Goal: Task Accomplishment & Management: Use online tool/utility

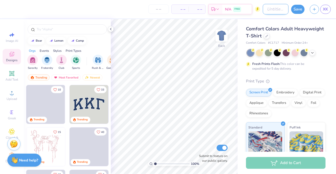
click at [268, 9] on input "Design Title" at bounding box center [276, 9] width 26 height 10
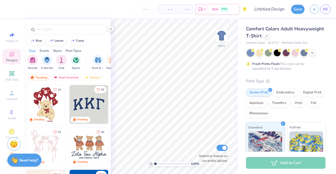
click at [323, 41] on div "Comfort Colors Adult Heavyweight T-Shirt Comfort Colors # C1717 Minimum Order: …" at bounding box center [286, 130] width 98 height 222
click at [312, 52] on icon at bounding box center [312, 52] width 4 height 4
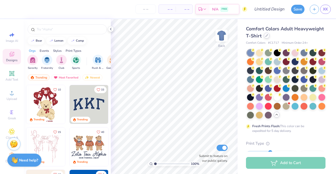
click at [269, 38] on div at bounding box center [267, 36] width 6 height 6
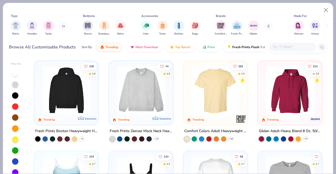
click at [286, 45] on input "text" at bounding box center [292, 47] width 40 height 6
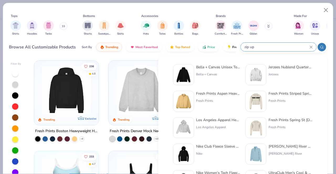
type input "zip up"
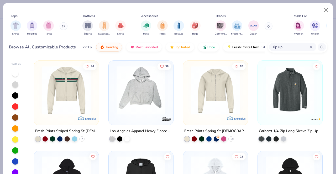
click at [312, 49] on div "zip up" at bounding box center [292, 47] width 47 height 9
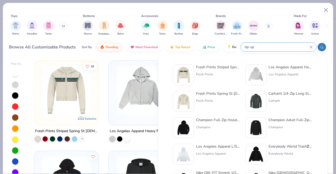
click at [310, 47] on icon at bounding box center [310, 47] width 3 height 3
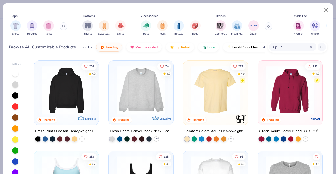
drag, startPoint x: 290, startPoint y: 47, endPoint x: 272, endPoint y: 47, distance: 18.4
click at [272, 47] on div "zip up" at bounding box center [292, 47] width 47 height 9
type input "q"
type input "quarter zip"
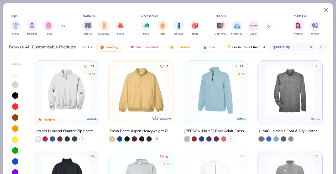
click at [78, 91] on img at bounding box center [66, 90] width 54 height 49
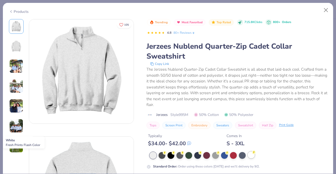
click at [252, 156] on div at bounding box center [251, 155] width 7 height 7
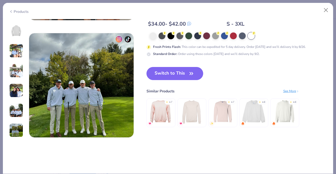
scroll to position [735, 0]
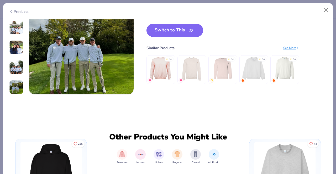
click at [167, 29] on button "Switch to This" at bounding box center [174, 30] width 57 height 13
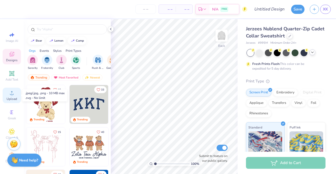
click at [7, 98] on span "Upload" at bounding box center [12, 99] width 10 height 4
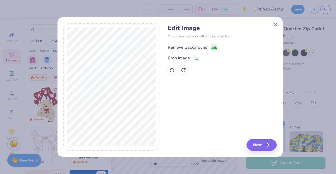
click at [206, 50] on div "Remove Background" at bounding box center [188, 47] width 40 height 6
click at [208, 48] on div "Remove Background Crop Image" at bounding box center [222, 59] width 109 height 31
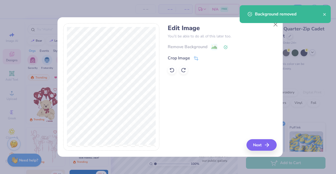
click at [270, 139] on div "Edit Image You’ll be able to do all of this later too. Remove Background Crop I…" at bounding box center [222, 87] width 109 height 128
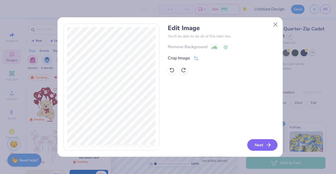
click at [256, 144] on button "Next" at bounding box center [262, 146] width 30 height 12
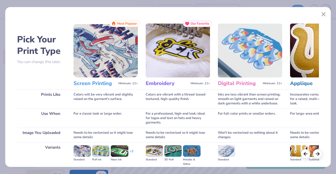
scroll to position [61, 0]
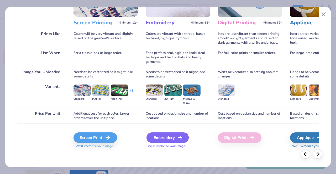
click at [172, 139] on div "Embroidery" at bounding box center [167, 138] width 42 height 10
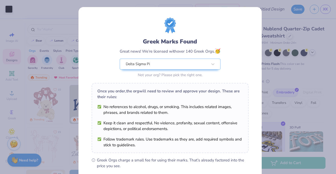
scroll to position [71, 0]
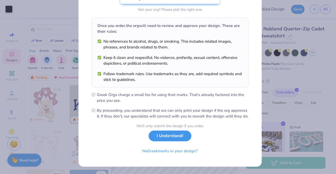
click at [169, 139] on button "I Understand!" at bounding box center [169, 136] width 43 height 11
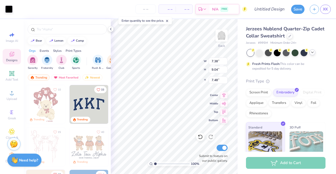
scroll to position [0, 0]
type input "3.60"
type input "4.42"
type input "3.64"
click at [167, 164] on input "range" at bounding box center [171, 164] width 35 height 5
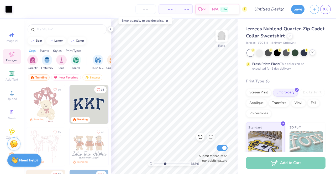
click at [164, 164] on input "range" at bounding box center [171, 164] width 35 height 5
drag, startPoint x: 165, startPoint y: 164, endPoint x: 154, endPoint y: 164, distance: 11.5
type input "1"
click at [154, 164] on input "range" at bounding box center [171, 164] width 35 height 5
type input "3.00"
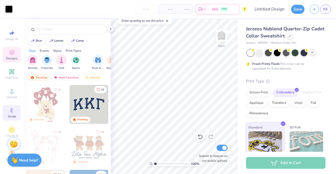
scroll to position [6, 0]
click at [10, 129] on icon at bounding box center [11, 130] width 3 height 3
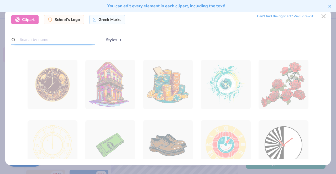
click at [54, 42] on input "text" at bounding box center [53, 40] width 84 height 10
type input "roses"
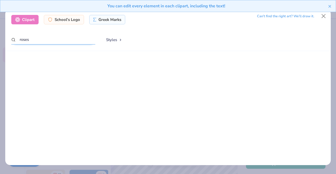
scroll to position [1445, 0]
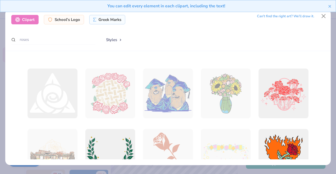
click at [108, 40] on button "Styles" at bounding box center [113, 40] width 27 height 10
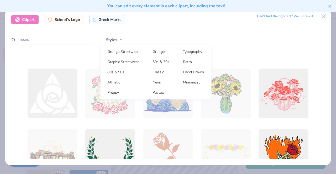
click at [110, 40] on button "Styles" at bounding box center [113, 40] width 27 height 10
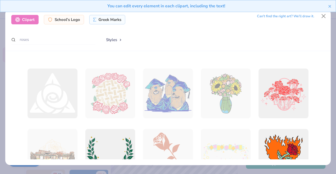
click at [110, 40] on button "Styles" at bounding box center [113, 40] width 27 height 10
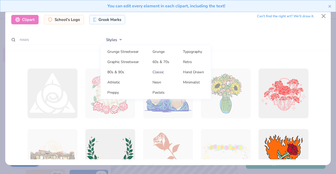
click at [171, 72] on link "Classic" at bounding box center [161, 72] width 26 height 9
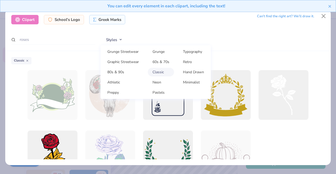
click at [228, 39] on div "Styles Grunge Streetwear Grunge Typography Graphic Streetwear 60s & 70s Retro 8…" at bounding box center [212, 40] width 224 height 10
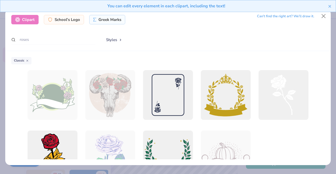
scroll to position [0, 0]
click at [116, 38] on button "Styles" at bounding box center [113, 40] width 27 height 10
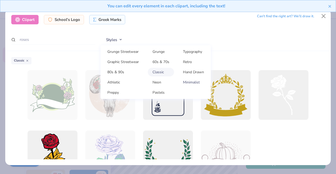
click at [187, 79] on link "Minimalist" at bounding box center [193, 82] width 30 height 9
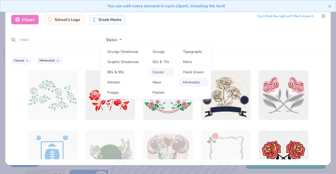
click at [158, 66] on link "60s & 70s" at bounding box center [161, 62] width 26 height 9
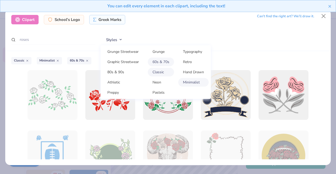
click at [162, 71] on link "Classic" at bounding box center [161, 72] width 26 height 9
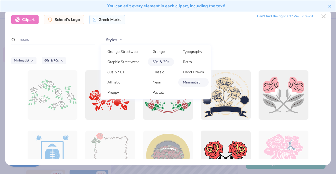
click at [161, 60] on link "60s & 70s" at bounding box center [161, 62] width 26 height 9
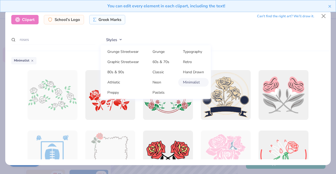
click at [209, 37] on div "Styles Grunge Streetwear Grunge Typography Graphic Streetwear 60s & 70s Retro 8…" at bounding box center [212, 40] width 224 height 10
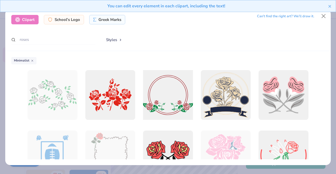
click at [171, 103] on div at bounding box center [167, 95] width 55 height 55
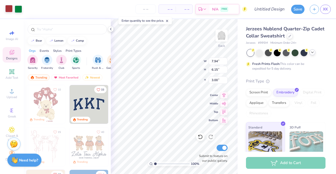
click at [11, 11] on div at bounding box center [8, 8] width 7 height 7
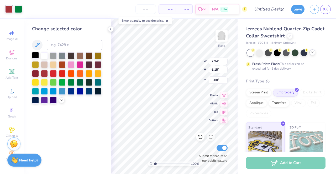
click at [35, 54] on div at bounding box center [35, 55] width 7 height 7
click at [13, 6] on div at bounding box center [13, 9] width 17 height 7
click at [17, 7] on div at bounding box center [18, 8] width 7 height 7
click at [56, 55] on div at bounding box center [53, 55] width 7 height 7
click at [50, 99] on div at bounding box center [53, 100] width 7 height 7
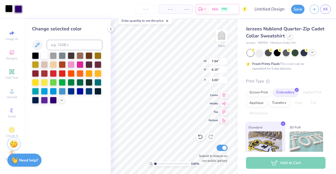
click at [8, 10] on div at bounding box center [8, 8] width 7 height 7
click at [98, 76] on div at bounding box center [97, 73] width 7 height 7
type input "3.60"
type input "4.42"
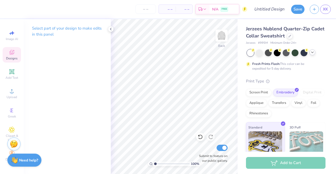
click at [9, 56] on span "Designs" at bounding box center [12, 58] width 12 height 4
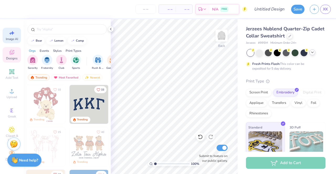
click at [5, 28] on div "Image AI" at bounding box center [12, 35] width 18 height 15
select select "4"
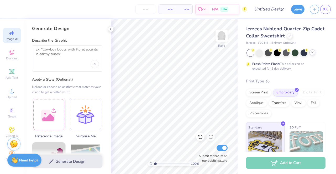
click at [65, 63] on div at bounding box center [67, 58] width 70 height 26
click at [60, 53] on textarea at bounding box center [66, 53] width 63 height 13
click at [55, 105] on div at bounding box center [49, 114] width 34 height 34
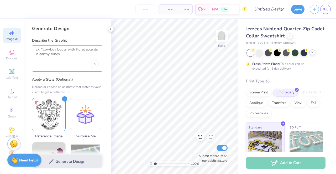
click at [49, 50] on textarea at bounding box center [66, 53] width 63 height 13
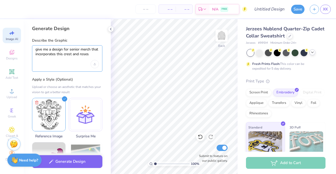
click at [51, 50] on textarea "give me a design for senior merch that incorporates this crest and roses" at bounding box center [66, 53] width 63 height 13
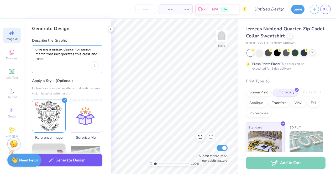
type textarea "give me a unisex design for senior merch that incorporates this crest and roses"
click at [73, 163] on button "Generate Design" at bounding box center [67, 160] width 70 height 13
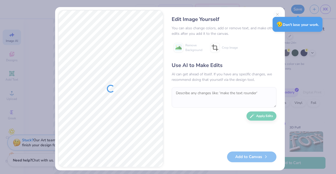
scroll to position [6, 0]
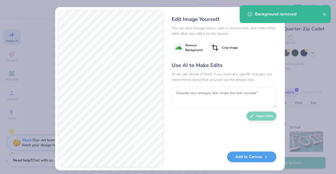
scroll to position [6, 0]
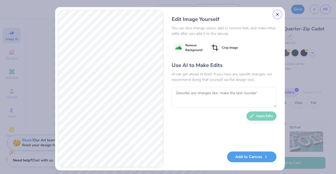
click at [278, 13] on button "Close" at bounding box center [277, 14] width 8 height 8
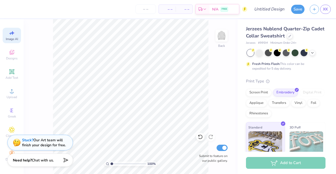
scroll to position [0, 12]
click at [12, 31] on icon at bounding box center [13, 33] width 4 height 4
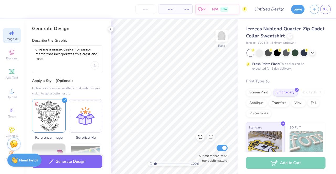
scroll to position [0, 0]
drag, startPoint x: 56, startPoint y: 58, endPoint x: 30, endPoint y: 49, distance: 27.4
click at [30, 49] on div "Generate Design Describe the Graphic give me a unisex design for senior merch t…" at bounding box center [67, 96] width 87 height 155
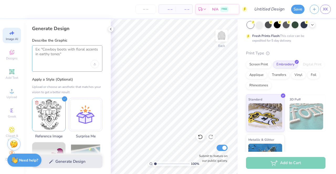
scroll to position [49, 0]
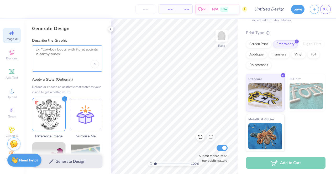
click at [52, 56] on textarea at bounding box center [66, 53] width 63 height 13
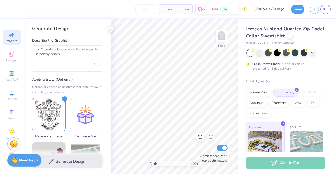
select select "4"
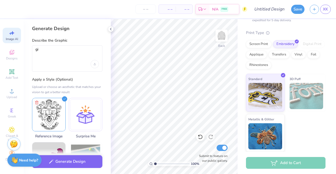
type textarea "g"
type textarea "s"
type textarea "c"
type textarea "show me a design that perfectly replicates the crest design of the"
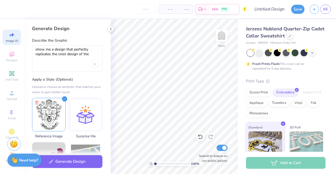
select select "4"
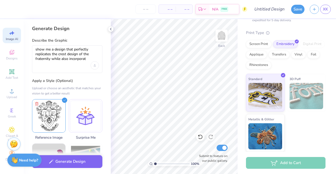
type textarea "show me a design that perfectly replicates the crest design of the fraternity w…"
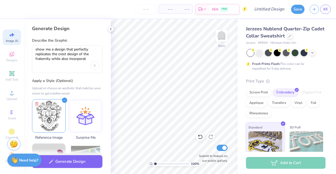
select select "4"
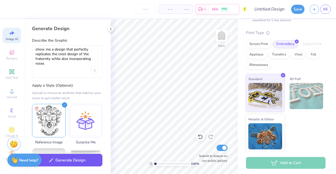
type textarea "show me a design that perfectly replicates the crest design of the fraternity w…"
click at [67, 164] on button "Generate Design" at bounding box center [67, 160] width 70 height 13
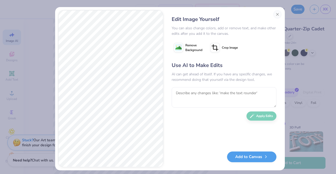
scroll to position [49, 0]
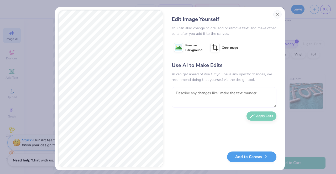
click at [185, 100] on textarea at bounding box center [224, 97] width 105 height 20
type textarea "can you make the roses a little more circular"
click at [266, 115] on button "Apply Edits" at bounding box center [261, 114] width 30 height 9
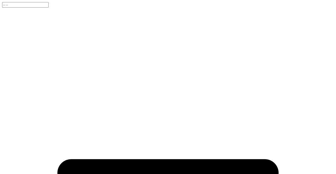
scroll to position [49, 0]
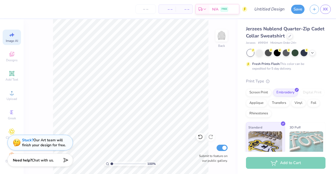
select select "4"
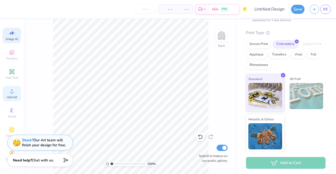
click at [15, 95] on span "Upload" at bounding box center [12, 97] width 10 height 4
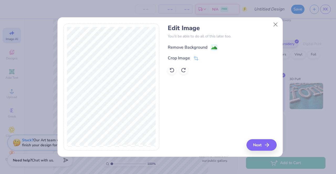
click at [185, 46] on div "Remove Background" at bounding box center [188, 47] width 40 height 6
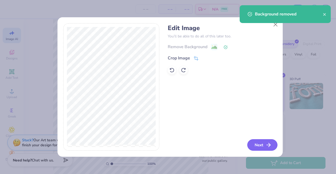
click at [259, 147] on button "Next" at bounding box center [262, 146] width 30 height 12
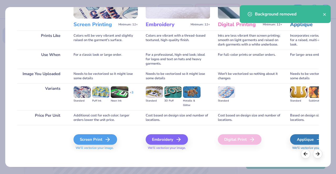
scroll to position [61, 0]
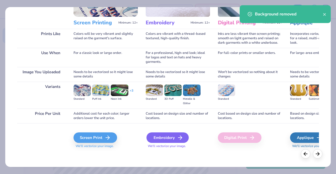
click at [158, 134] on div "Embroidery" at bounding box center [167, 138] width 42 height 10
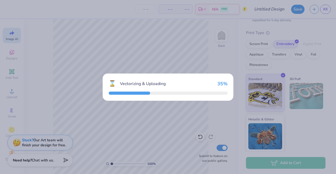
drag, startPoint x: 109, startPoint y: 105, endPoint x: 94, endPoint y: 51, distance: 57.0
click at [94, 51] on div "⌛ Vectorizing & Uploading 35 %" at bounding box center [168, 87] width 336 height 174
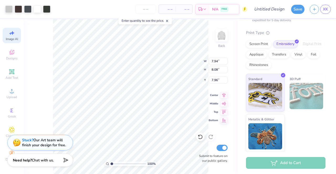
type input "3.73"
type input "3.79"
type input "3.00"
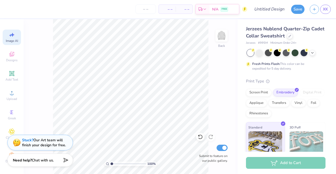
select select "4"
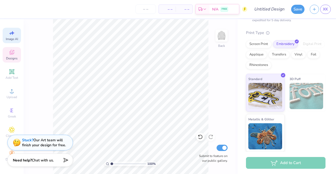
click at [9, 57] on div "Designs" at bounding box center [12, 54] width 18 height 15
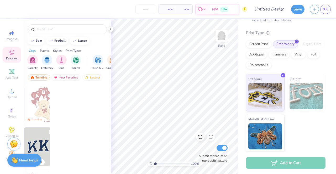
scroll to position [0, 0]
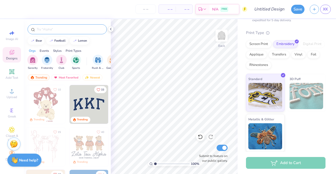
click at [50, 30] on input "text" at bounding box center [69, 29] width 67 height 5
type input "roses"
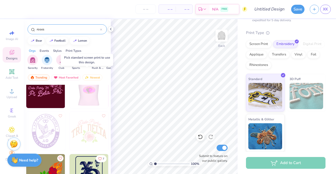
scroll to position [2526, 0]
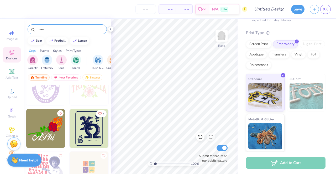
drag, startPoint x: 48, startPoint y: 29, endPoint x: 21, endPoint y: 34, distance: 27.5
click at [21, 34] on div "– – Per Item – – Total Est. Delivery N/A FREE Design Title Save XK Image AI Des…" at bounding box center [168, 87] width 336 height 174
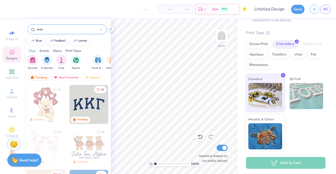
type input "roses"
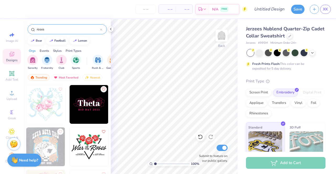
scroll to position [49, 0]
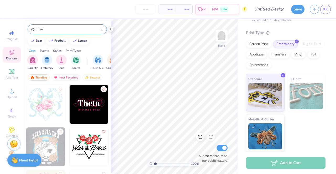
type input "rose"
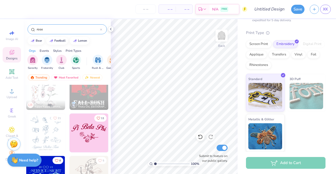
scroll to position [1259, 0]
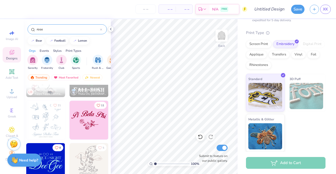
drag, startPoint x: 62, startPoint y: 30, endPoint x: 31, endPoint y: 31, distance: 30.7
click at [31, 31] on div "rose" at bounding box center [67, 29] width 79 height 10
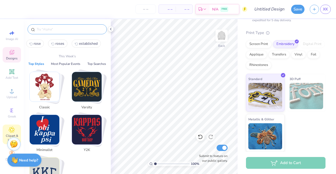
click at [9, 129] on icon at bounding box center [12, 130] width 6 height 6
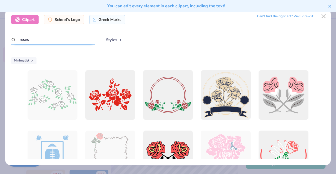
click at [63, 39] on input "roses" at bounding box center [53, 40] width 84 height 10
type input "rose"
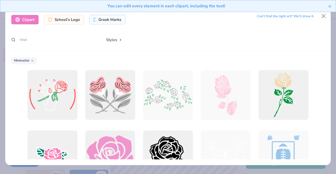
click at [33, 62] on icon at bounding box center [32, 60] width 3 height 3
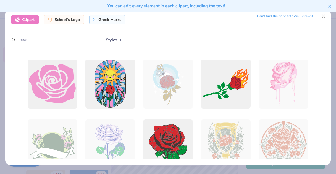
scroll to position [262, 0]
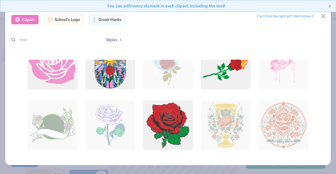
click at [175, 114] on div at bounding box center [167, 125] width 55 height 55
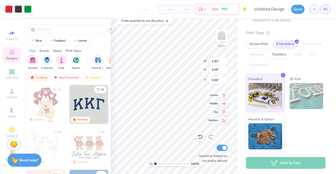
type input "1.93"
type input "2.09"
type input "5.00"
type input "3.00"
type input "3.53"
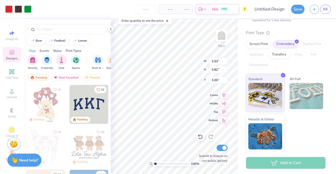
type input "3.82"
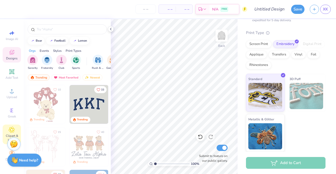
click at [14, 129] on div "Clipart & logos" at bounding box center [12, 135] width 18 height 20
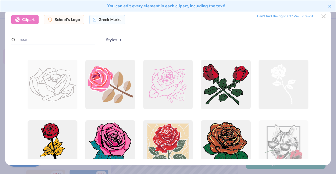
scroll to position [49, 0]
click at [324, 17] on button "Close" at bounding box center [323, 16] width 10 height 10
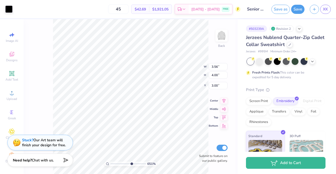
click at [131, 166] on input "range" at bounding box center [127, 164] width 35 height 5
click at [122, 164] on input "range" at bounding box center [127, 164] width 35 height 5
type input "3.05"
click at [119, 164] on input "range" at bounding box center [127, 164] width 35 height 5
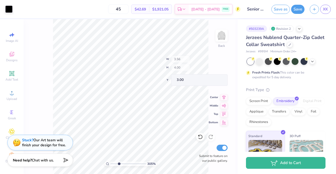
type input "1.67"
type input "1.86"
type input "5.13"
click at [114, 164] on input "range" at bounding box center [127, 164] width 35 height 5
drag, startPoint x: 113, startPoint y: 164, endPoint x: 81, endPoint y: 165, distance: 31.7
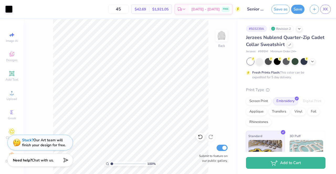
type input "1"
click at [110, 165] on input "range" at bounding box center [127, 164] width 35 height 5
click at [298, 28] on polyline at bounding box center [299, 28] width 2 height 1
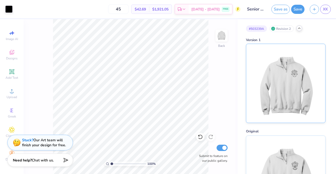
click at [303, 70] on img at bounding box center [285, 83] width 65 height 79
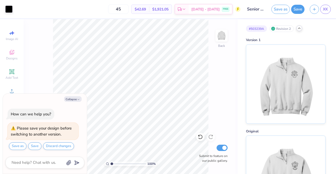
click at [312, 23] on div "# 503239A Revision 2 Version 1 Original" at bounding box center [286, 117] width 98 height 196
click at [219, 37] on img at bounding box center [221, 35] width 21 height 21
click at [298, 10] on button "Save" at bounding box center [297, 8] width 13 height 9
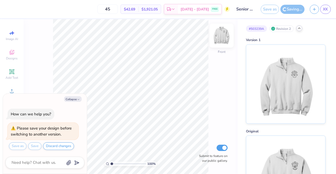
click at [219, 33] on img at bounding box center [221, 35] width 21 height 21
click at [223, 35] on img at bounding box center [221, 35] width 21 height 21
click at [224, 32] on img at bounding box center [221, 35] width 21 height 21
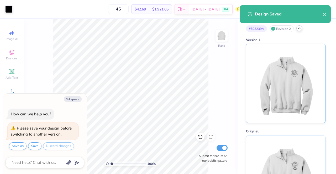
click at [271, 80] on img at bounding box center [285, 83] width 65 height 79
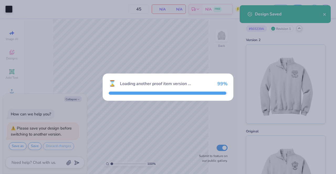
type textarea "x"
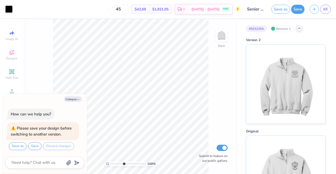
type input "4.43"
click at [124, 164] on input "range" at bounding box center [127, 164] width 35 height 5
type textarea "x"
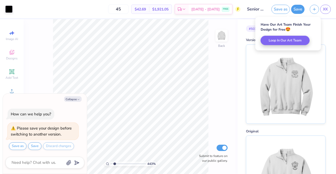
type input "1.86"
click at [115, 163] on input "range" at bounding box center [127, 164] width 35 height 5
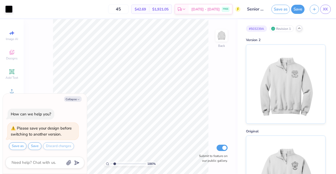
type textarea "x"
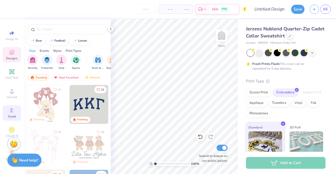
scroll to position [49, 0]
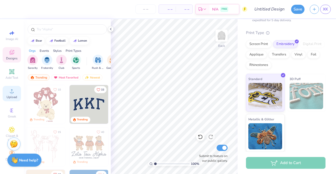
click at [6, 91] on div "Upload" at bounding box center [12, 93] width 18 height 15
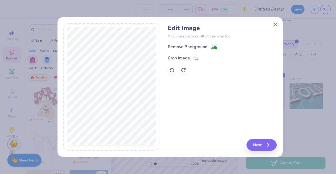
click at [176, 46] on div "Remove Background" at bounding box center [188, 47] width 40 height 6
click at [257, 144] on button "Next" at bounding box center [262, 146] width 30 height 12
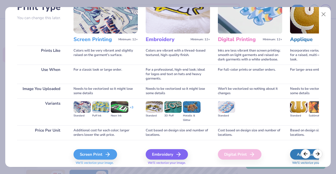
scroll to position [61, 0]
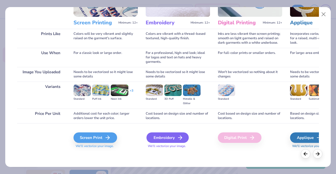
click at [165, 137] on div "Embroidery" at bounding box center [167, 138] width 42 height 10
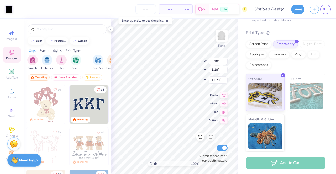
type input "3.18"
type input "12.79"
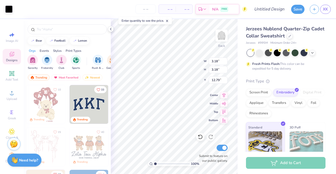
scroll to position [49, 0]
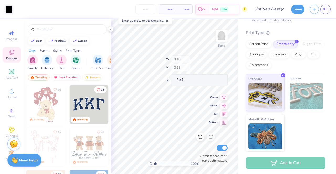
type input "3.41"
click at [167, 165] on input "range" at bounding box center [171, 164] width 35 height 5
click at [164, 164] on input "range" at bounding box center [171, 164] width 35 height 5
click at [160, 163] on input "range" at bounding box center [171, 164] width 35 height 5
drag, startPoint x: 159, startPoint y: 164, endPoint x: 151, endPoint y: 164, distance: 7.9
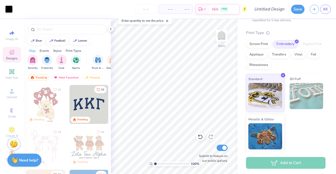
type input "1"
click at [154, 164] on input "range" at bounding box center [171, 164] width 35 height 5
type input "3.00"
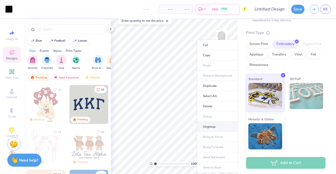
click at [206, 128] on li "Ungroup" at bounding box center [217, 127] width 41 height 10
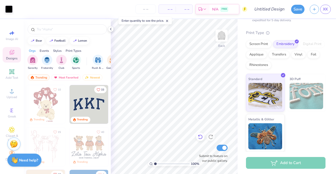
click at [199, 135] on icon at bounding box center [200, 137] width 5 height 5
click at [199, 138] on icon at bounding box center [200, 137] width 5 height 5
type input "4.70"
type input "1.39"
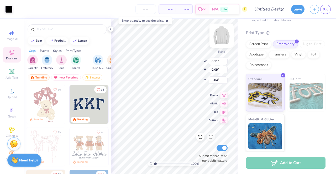
click at [191, 71] on div "100 % Back W 0.11 0.11 " H 0.09 0.09 " Y 6.04 6.04 " Center Middle Top Bottom S…" at bounding box center [174, 96] width 127 height 155
click at [202, 139] on icon at bounding box center [200, 137] width 5 height 5
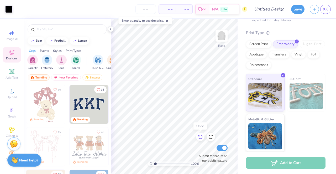
click at [202, 139] on icon at bounding box center [200, 137] width 5 height 5
click at [200, 138] on icon at bounding box center [200, 137] width 5 height 5
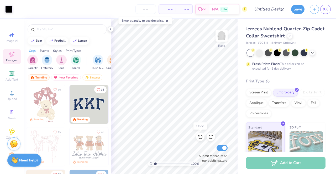
scroll to position [49, 0]
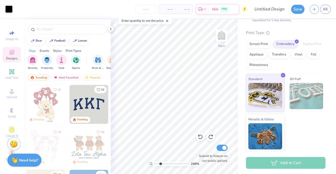
drag, startPoint x: 161, startPoint y: 164, endPoint x: 160, endPoint y: 160, distance: 4.5
type input "2.49"
click at [160, 162] on input "range" at bounding box center [171, 164] width 35 height 5
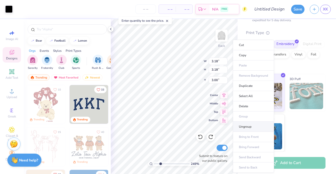
click at [243, 130] on li "Ungroup" at bounding box center [253, 127] width 41 height 10
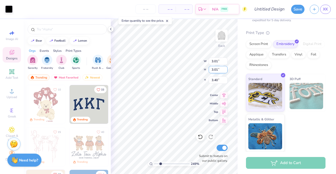
type input "3.40"
click at [201, 136] on icon at bounding box center [200, 137] width 5 height 5
type input "4.69"
click at [197, 138] on div at bounding box center [200, 137] width 8 height 8
click at [219, 92] on div "249 % Back W 0.10 0.10 " H 0.07 0.07 " Y 6.12 6.12 " Center Middle Top Bottom S…" at bounding box center [174, 96] width 127 height 155
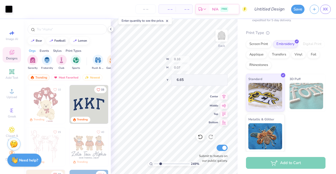
type input "6.65"
click at [226, 92] on div "249 % Back W 0.11 0.11 " H 0.07 0.07 " Y 6.10 6.10 " Center Middle Top Bottom S…" at bounding box center [174, 96] width 127 height 155
type input "6.65"
click at [201, 136] on icon at bounding box center [200, 137] width 5 height 5
type input "6.08"
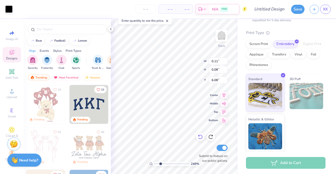
click at [201, 136] on icon at bounding box center [200, 137] width 5 height 5
click at [44, 27] on input "text" at bounding box center [69, 29] width 67 height 5
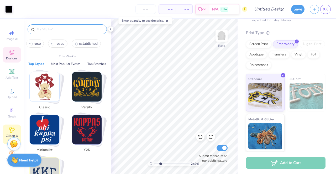
click at [5, 129] on div "Clipart & logos" at bounding box center [12, 135] width 18 height 20
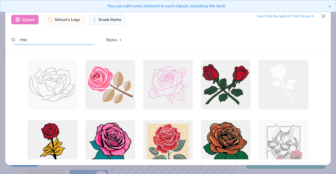
click at [42, 39] on input "rose" at bounding box center [53, 40] width 84 height 10
type input "roses"
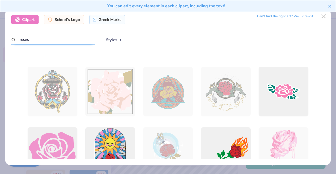
scroll to position [1128, 0]
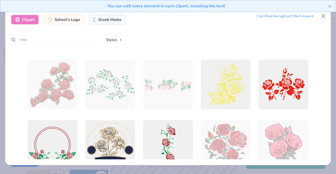
type input "rose"
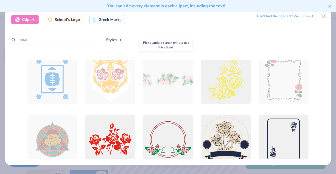
scroll to position [630, 0]
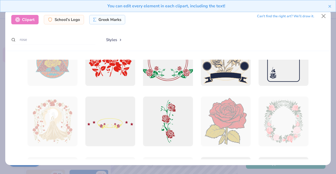
click at [161, 73] on div at bounding box center [167, 61] width 55 height 55
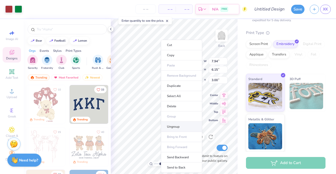
click at [176, 126] on li "Ungroup" at bounding box center [181, 127] width 41 height 10
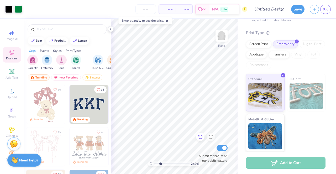
click at [198, 139] on icon at bounding box center [200, 137] width 5 height 5
type input "1.38"
type input "1"
click at [154, 167] on input "range" at bounding box center [171, 164] width 35 height 5
type input "3.87"
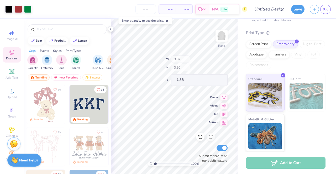
type input "3.50"
click at [201, 139] on icon at bounding box center [200, 137] width 5 height 5
type input "1.38"
click at [200, 138] on icon at bounding box center [200, 137] width 5 height 5
type input "6.82"
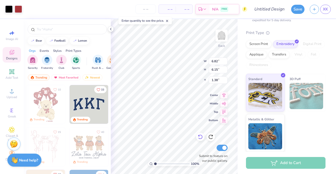
type input "6.15"
type input "5.10"
type input "4.60"
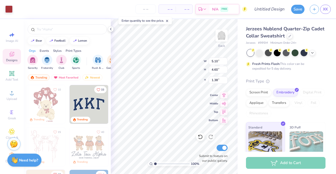
scroll to position [49, 0]
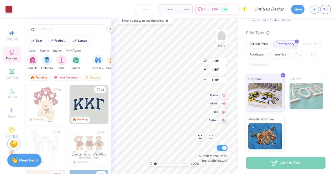
type input "2.39"
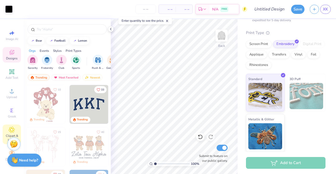
click at [11, 128] on icon at bounding box center [12, 130] width 6 height 6
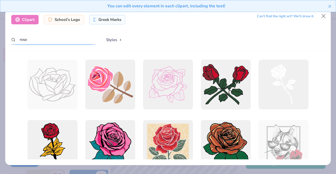
click at [44, 39] on input "rose" at bounding box center [53, 40] width 84 height 10
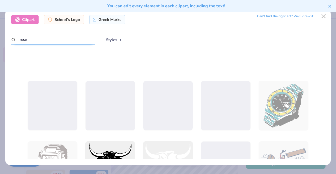
scroll to position [2125, 0]
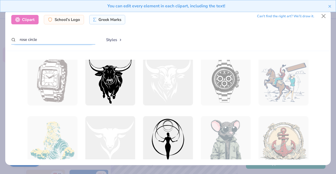
type input "rose circle"
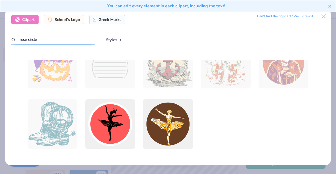
scroll to position [0, 0]
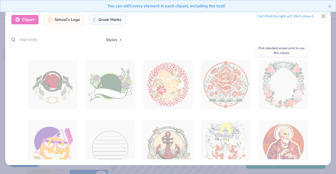
click at [270, 86] on div at bounding box center [283, 84] width 55 height 55
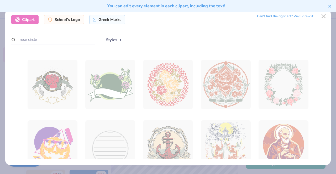
click at [54, 46] on div "Clipart School's Logo Greek Marks Can’t find the right art? We’ll draw it. rose…" at bounding box center [167, 30] width 325 height 42
click at [319, 18] on button "Close" at bounding box center [323, 16] width 10 height 10
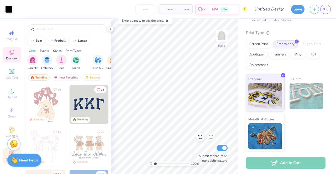
click at [4, 152] on div "Decorate" at bounding box center [12, 155] width 18 height 15
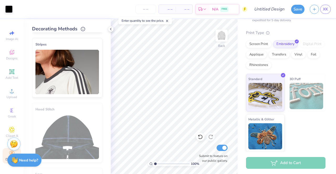
scroll to position [3, 0]
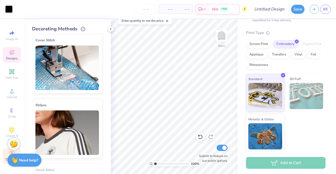
click at [11, 56] on span "Designs" at bounding box center [12, 58] width 12 height 4
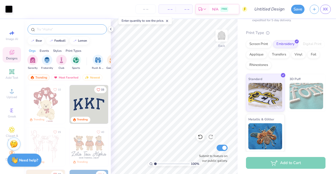
click at [52, 32] on div at bounding box center [67, 29] width 79 height 10
click at [52, 32] on input "text" at bounding box center [69, 29] width 67 height 5
type input "rose"
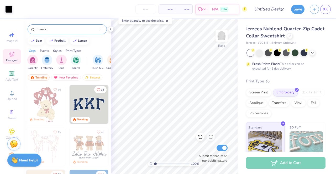
scroll to position [49, 0]
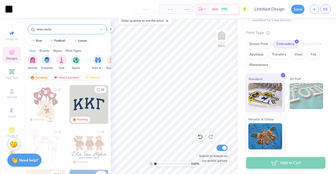
type input "rose circle"
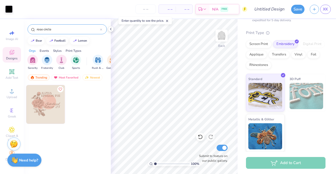
click at [49, 114] on img at bounding box center [45, 104] width 39 height 39
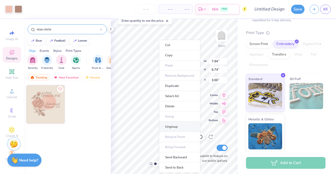
click at [169, 127] on li "Ungroup" at bounding box center [179, 127] width 41 height 10
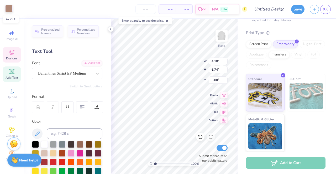
click at [10, 10] on div at bounding box center [8, 8] width 7 height 7
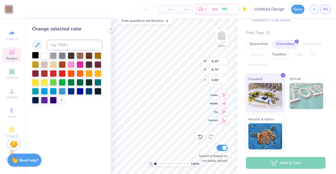
click at [36, 57] on div at bounding box center [35, 55] width 7 height 7
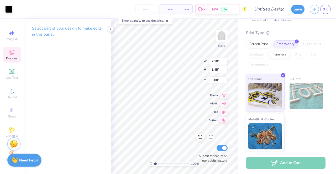
type input "2.10"
type input "3.45"
drag, startPoint x: 156, startPoint y: 164, endPoint x: 159, endPoint y: 164, distance: 3.1
type input "2.12"
click at [159, 164] on input "range" at bounding box center [171, 164] width 35 height 5
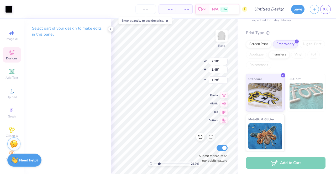
type input "5.52"
type input "2.34"
type input "3.29"
type input "2.19"
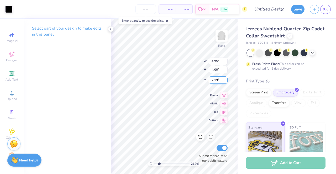
scroll to position [49, 0]
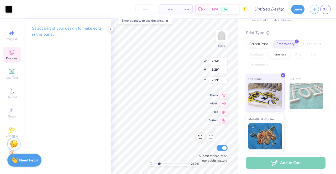
type input "4.42"
type input "6.78"
type input "2.71"
type input "3.12"
type input "6.76"
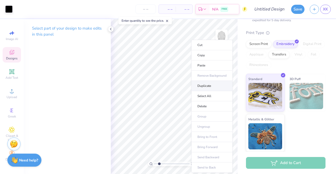
click at [208, 86] on li "Duplicate" at bounding box center [211, 86] width 41 height 10
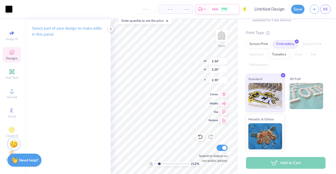
type input "6.87"
type input "2.43"
type input "3.23"
type input "6.50"
type input "3.92"
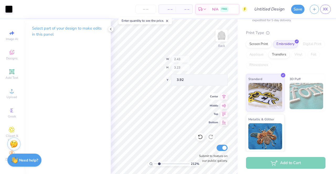
type input "3.77"
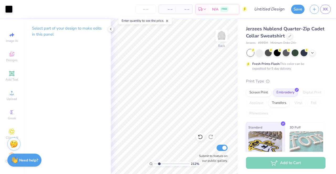
scroll to position [49, 0]
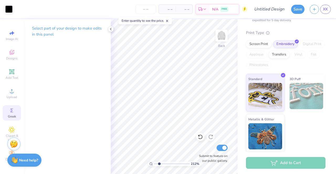
click at [14, 111] on div "Greek" at bounding box center [12, 112] width 18 height 15
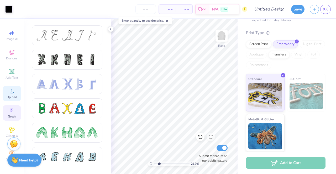
click at [14, 86] on div "Upload" at bounding box center [12, 93] width 18 height 15
click at [13, 88] on div "Upload" at bounding box center [12, 93] width 18 height 15
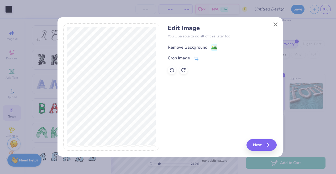
click at [190, 50] on div "Remove Background" at bounding box center [188, 47] width 40 height 6
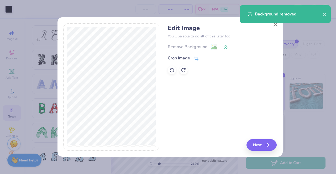
click at [263, 140] on div "Edit Image You’ll be able to do all of this later too. Remove Background Crop I…" at bounding box center [222, 87] width 109 height 128
click at [263, 144] on button "Next" at bounding box center [262, 146] width 30 height 12
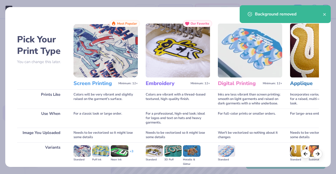
scroll to position [61, 0]
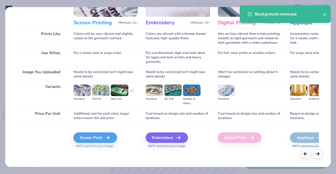
click at [176, 132] on div "Embroidery We'll vectorize your image." at bounding box center [178, 138] width 64 height 28
click at [175, 137] on div "Embroidery" at bounding box center [167, 138] width 42 height 10
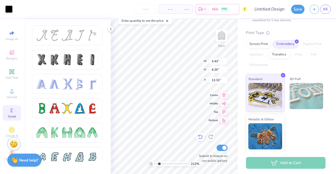
type input "3.43"
type input "4.20"
type input "5.87"
type input "2.42"
type input "2.96"
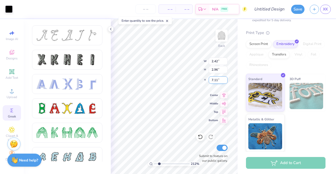
click at [215, 83] on div "212 % Back W 2.42 2.42 " H 2.96 2.96 " Y 7.11 7.11 " Center Middle Top Bottom S…" at bounding box center [174, 96] width 127 height 155
type input "3.00"
type input "2.79"
click at [161, 164] on input "range" at bounding box center [171, 164] width 35 height 5
type input "1.48"
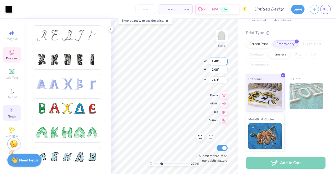
type input "2.08"
type input "2.63"
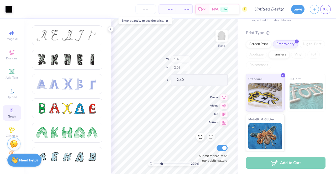
type input "2.40"
click at [159, 163] on input "range" at bounding box center [171, 164] width 35 height 5
drag, startPoint x: 159, startPoint y: 163, endPoint x: 155, endPoint y: 163, distance: 3.7
type input "1"
click at [155, 163] on input "range" at bounding box center [171, 164] width 35 height 5
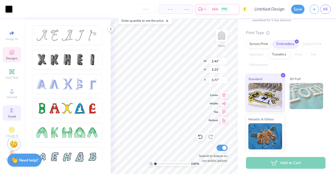
type input "2.42"
type input "2.96"
type input "3.00"
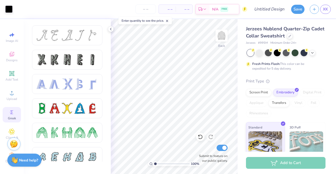
scroll to position [49, 0]
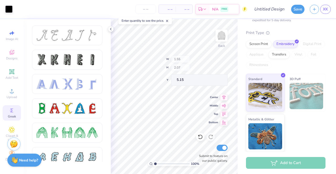
type input "1.55"
type input "2.07"
type input "5.15"
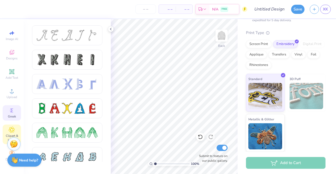
click at [6, 125] on div "Clipart & logos" at bounding box center [12, 135] width 18 height 20
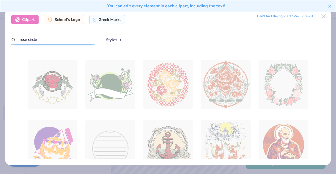
drag, startPoint x: 47, startPoint y: 41, endPoint x: 27, endPoint y: 35, distance: 20.8
click at [29, 41] on input "rose circle" at bounding box center [53, 40] width 84 height 10
type input "rose"
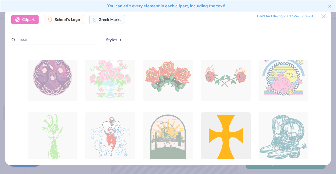
scroll to position [2112, 0]
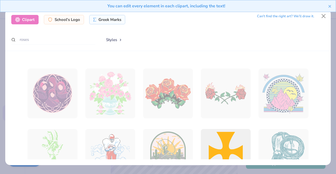
type input "roses"
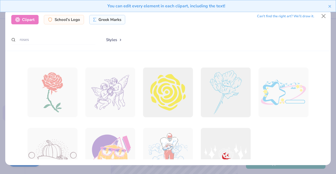
scroll to position [1839, 0]
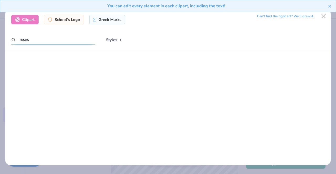
scroll to position [1839, 0]
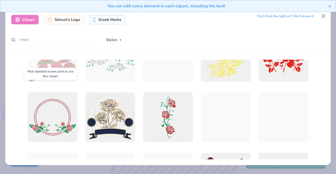
scroll to position [26, 0]
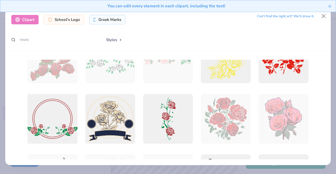
click at [52, 122] on div at bounding box center [52, 119] width 55 height 55
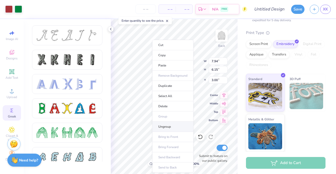
click at [169, 129] on li "Ungroup" at bounding box center [172, 127] width 41 height 10
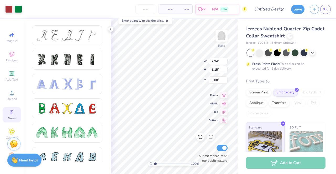
scroll to position [49, 0]
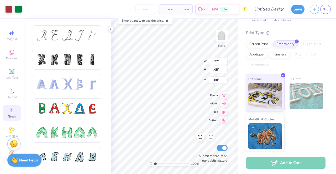
type input "5.22"
type input "4.05"
type input "6.94"
type input "11.04"
